Goal: Information Seeking & Learning: Learn about a topic

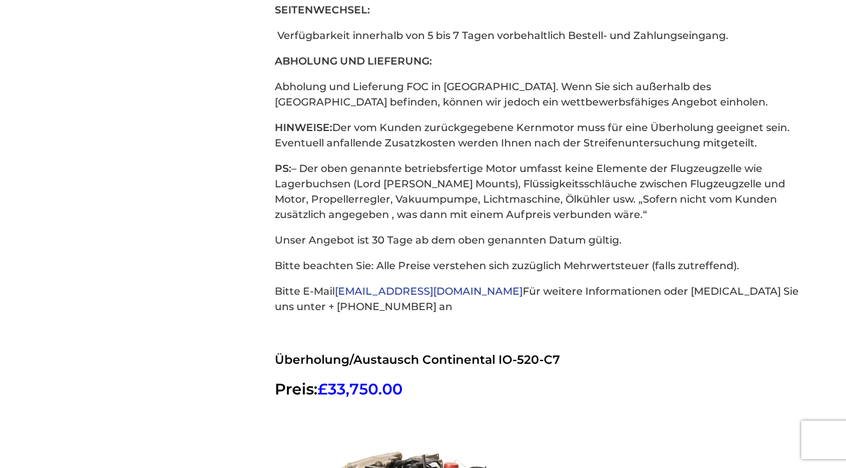
scroll to position [12201, 0]
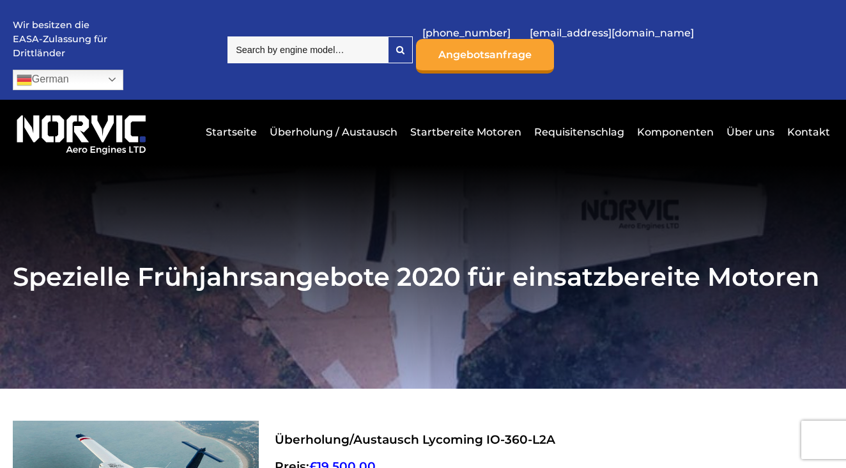
scroll to position [0, 0]
click at [374, 36] on input "search" at bounding box center [308, 49] width 160 height 27
type input "io-520"
click at [412, 45] on div at bounding box center [401, 50] width 24 height 26
click at [470, 116] on link "Startbereite Motoren" at bounding box center [466, 131] width 118 height 31
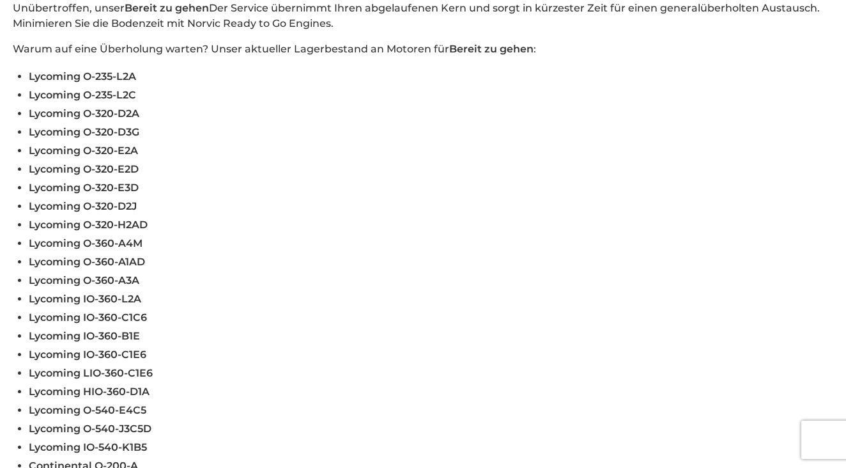
scroll to position [514, 0]
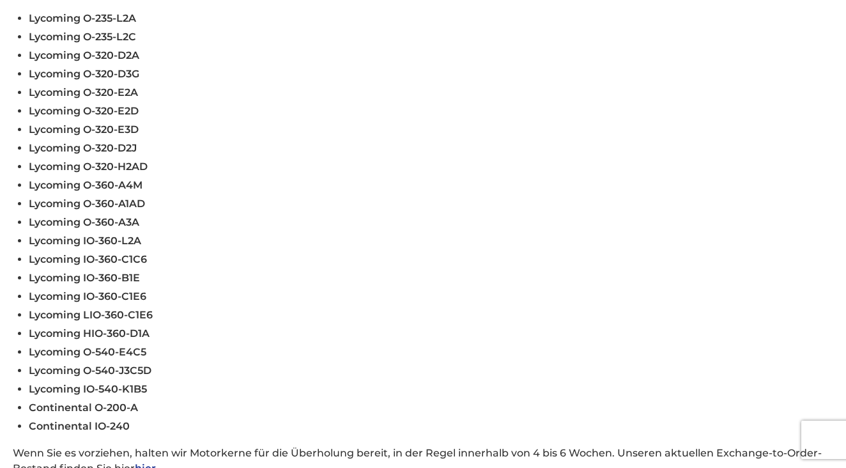
click at [148, 462] on link "hier" at bounding box center [145, 468] width 21 height 12
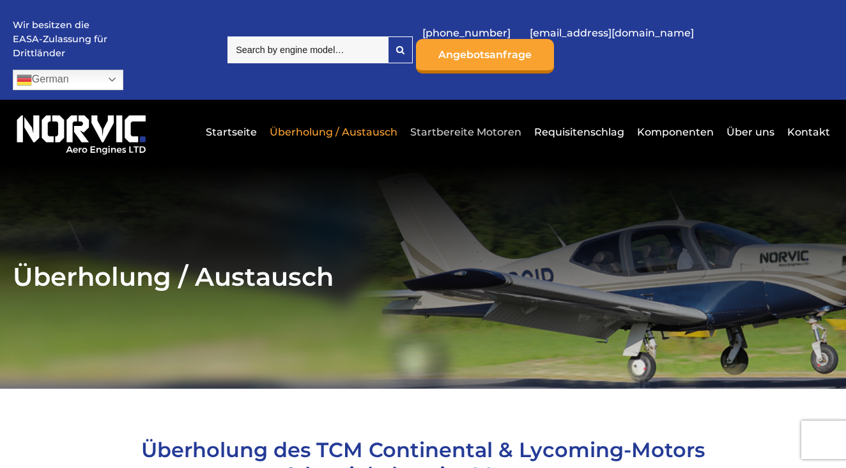
click at [481, 116] on link "Startbereite Motoren" at bounding box center [466, 131] width 118 height 31
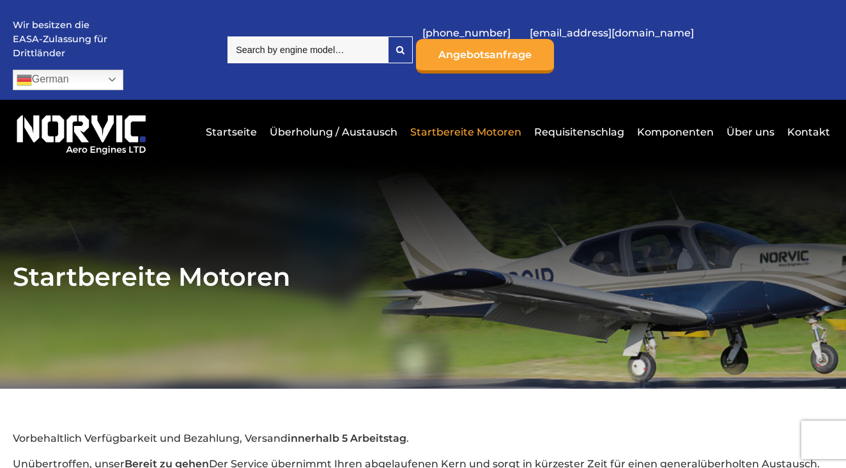
click at [364, 38] on input "search" at bounding box center [308, 49] width 160 height 27
type input "io-520BA"
click at [50, 40] on p "Wir besitzen die EASA-Zulassung für Drittländer" at bounding box center [61, 40] width 96 height 42
click at [250, 116] on link "Startseite" at bounding box center [232, 131] width 58 height 31
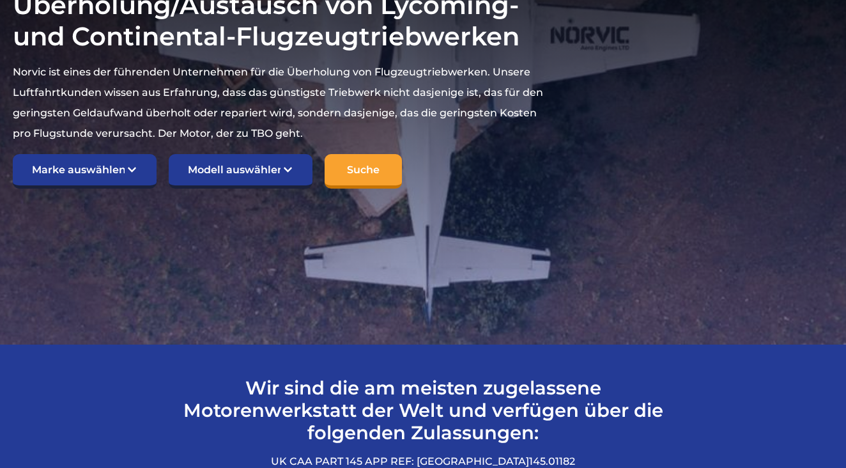
scroll to position [336, 0]
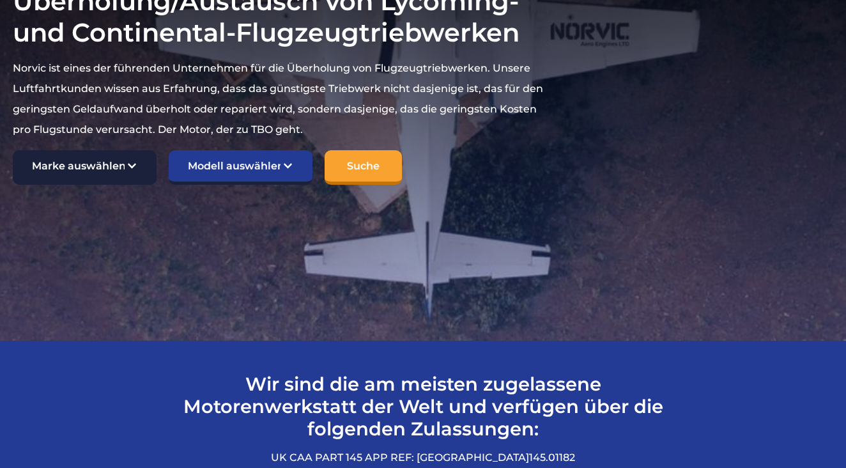
select select "TCM Continental"
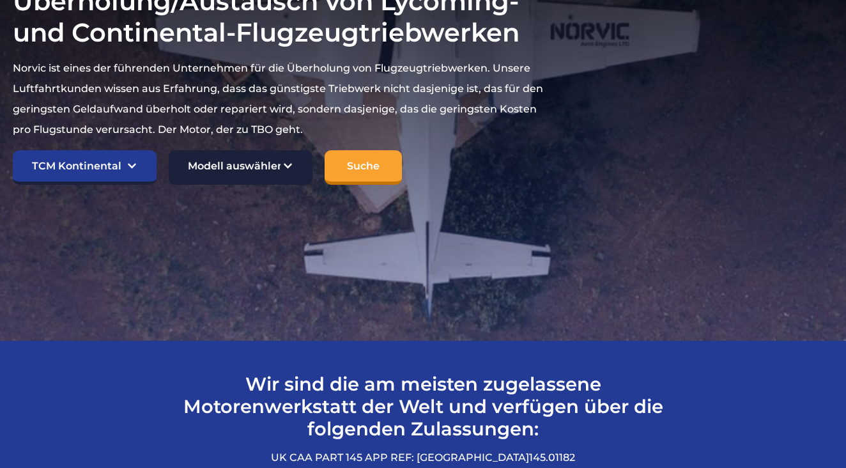
select select "865"
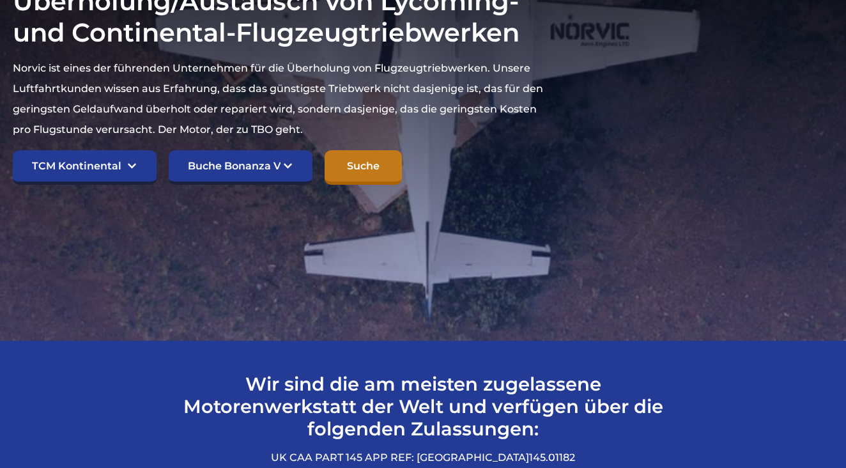
click at [368, 150] on input "Suche" at bounding box center [363, 167] width 77 height 35
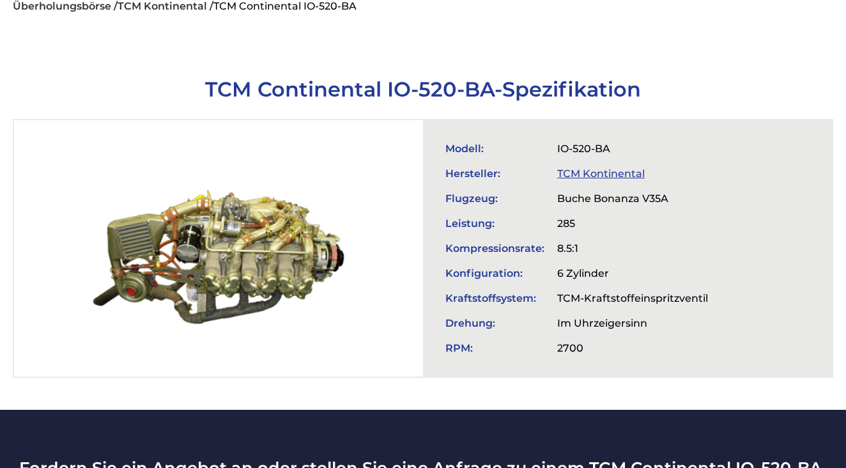
scroll to position [405, 0]
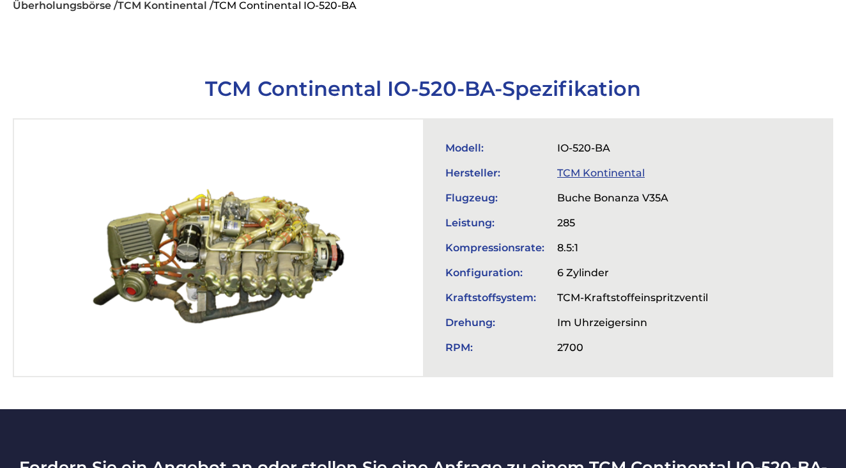
click at [414, 196] on div at bounding box center [218, 248] width 409 height 256
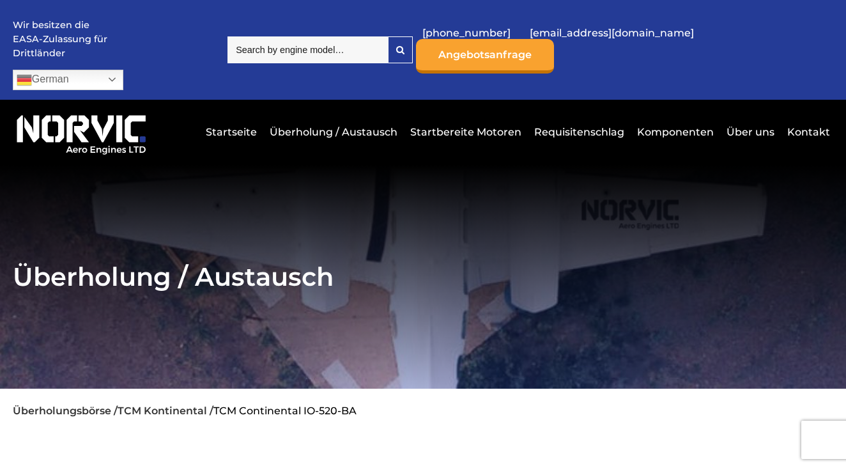
scroll to position [0, 0]
